Goal: Task Accomplishment & Management: Manage account settings

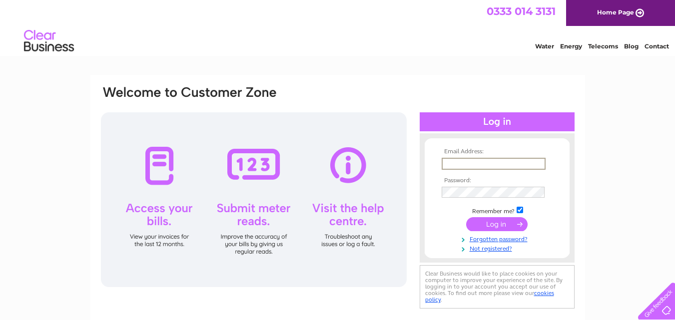
type input "ianreidspeckledhen@gmail.com"
click at [529, 184] on td at bounding box center [497, 192] width 116 height 16
click at [493, 226] on input "submit" at bounding box center [496, 223] width 61 height 14
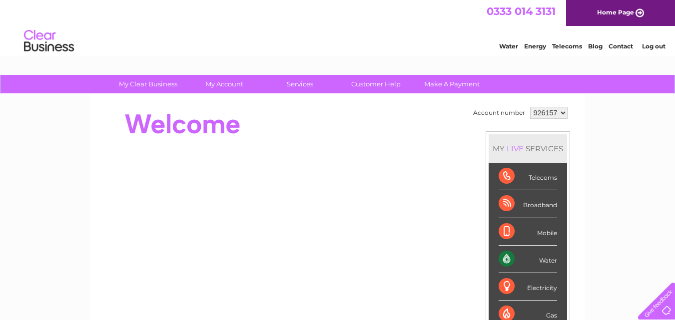
click at [594, 13] on link "Home Page" at bounding box center [620, 13] width 109 height 26
click at [321, 131] on div at bounding box center [282, 124] width 364 height 40
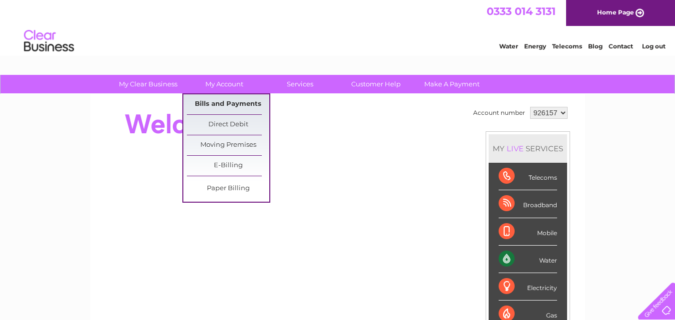
click at [230, 104] on link "Bills and Payments" at bounding box center [228, 104] width 82 height 20
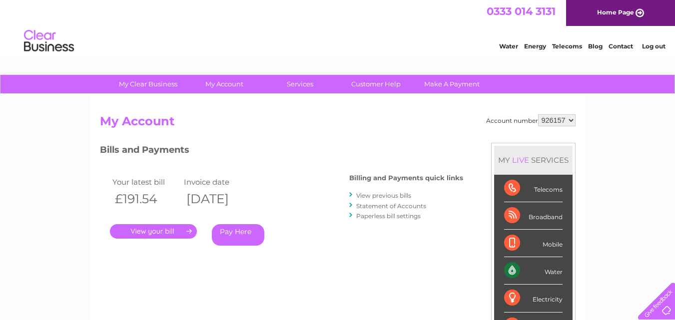
click at [152, 231] on link "." at bounding box center [153, 231] width 87 height 14
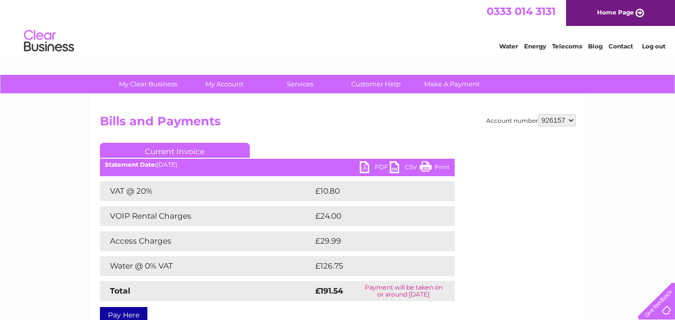
click at [426, 165] on link "Print" at bounding box center [435, 168] width 30 height 14
